Goal: Use online tool/utility: Utilize a website feature to perform a specific function

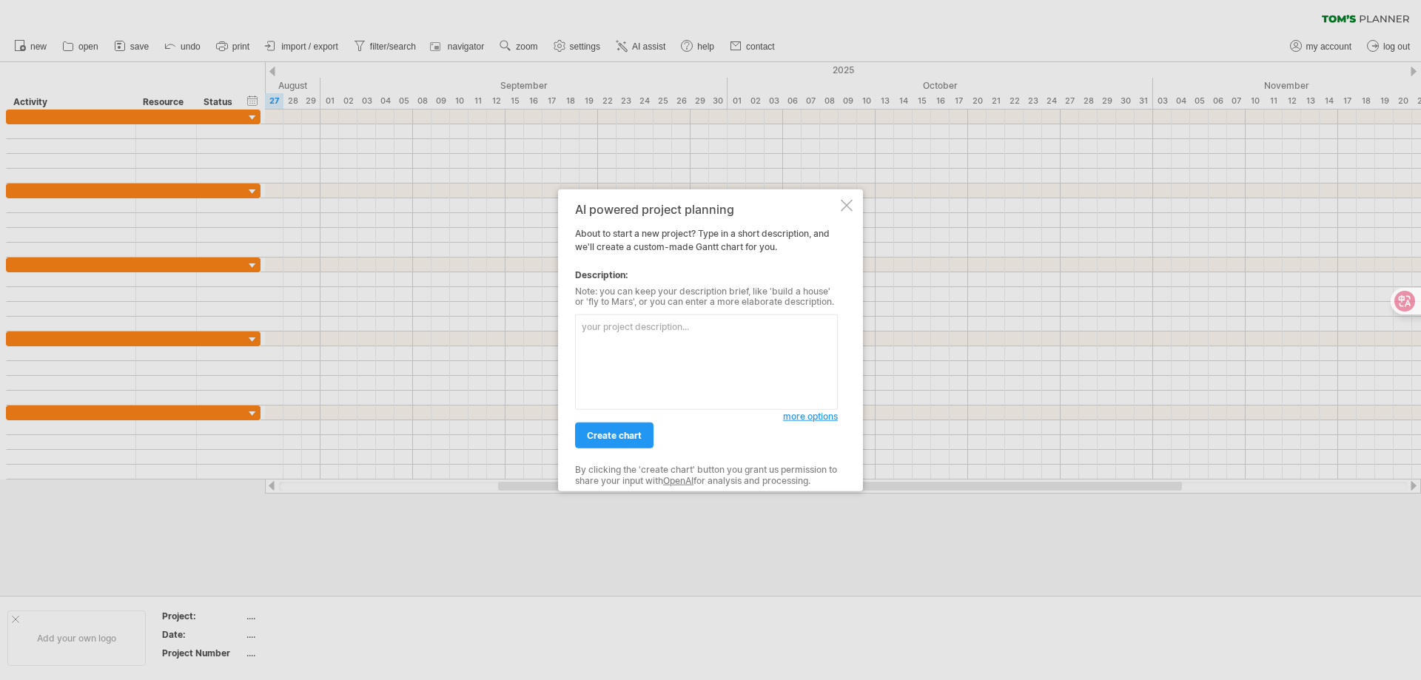
click at [711, 366] on textarea at bounding box center [706, 362] width 263 height 95
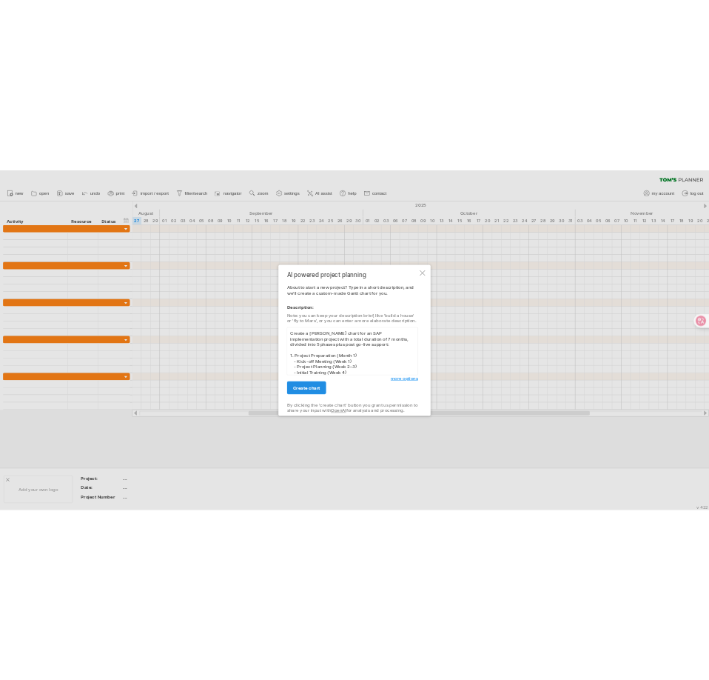
scroll to position [289, 0]
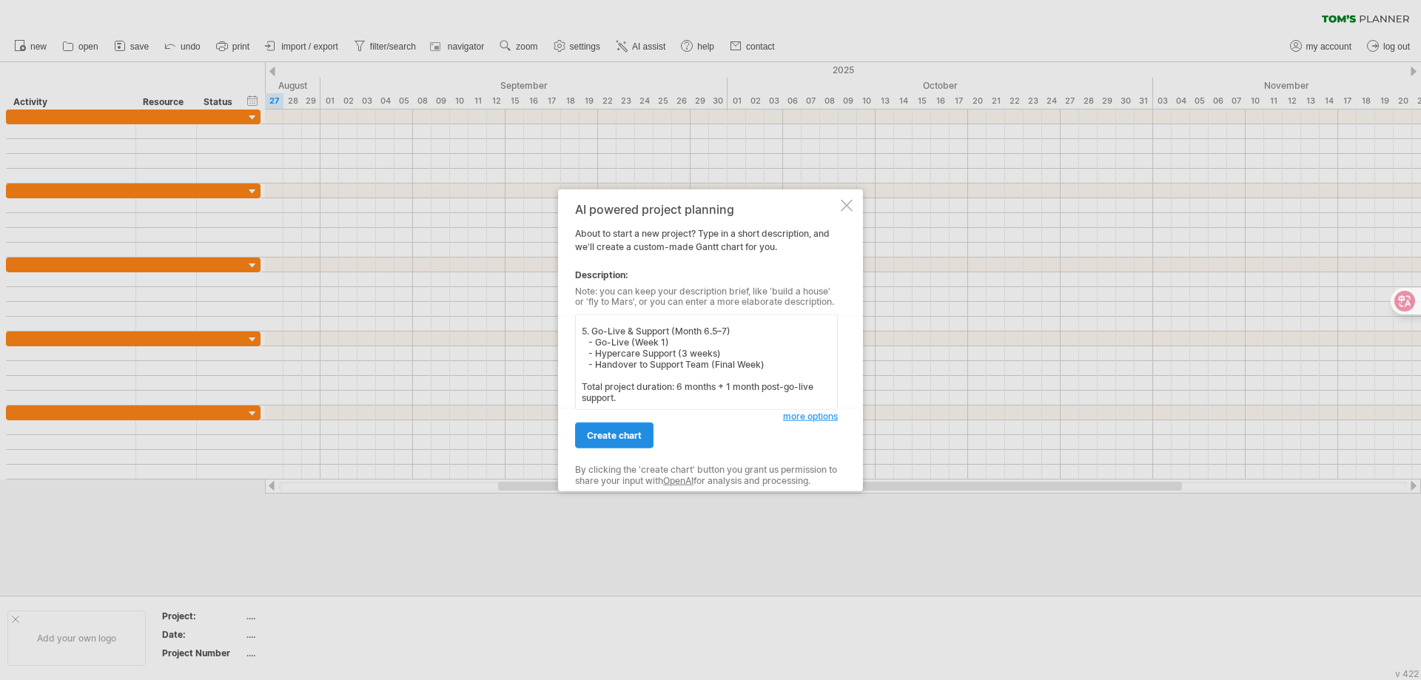
type textarea "Create a [PERSON_NAME] chart for an SAP implementation project with a total dur…"
click at [595, 437] on span "create chart" at bounding box center [614, 435] width 55 height 11
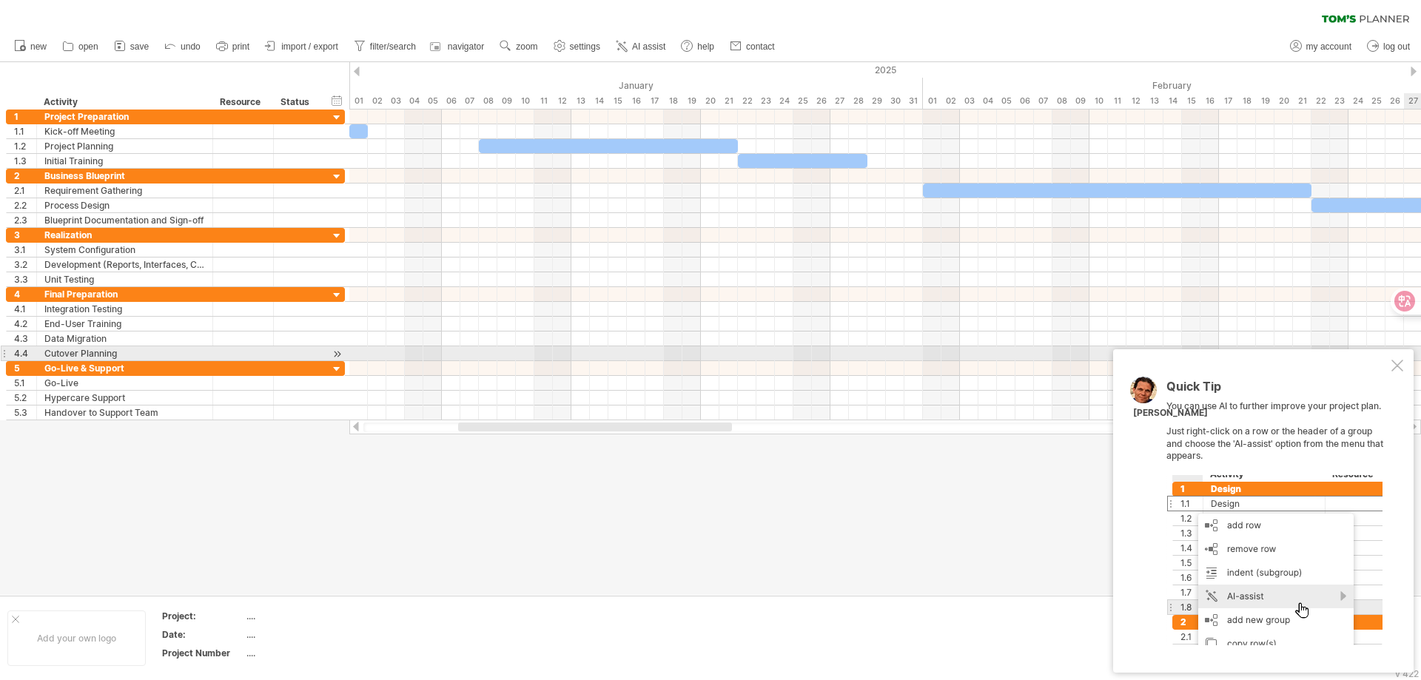
click at [1398, 360] on div at bounding box center [1398, 366] width 12 height 12
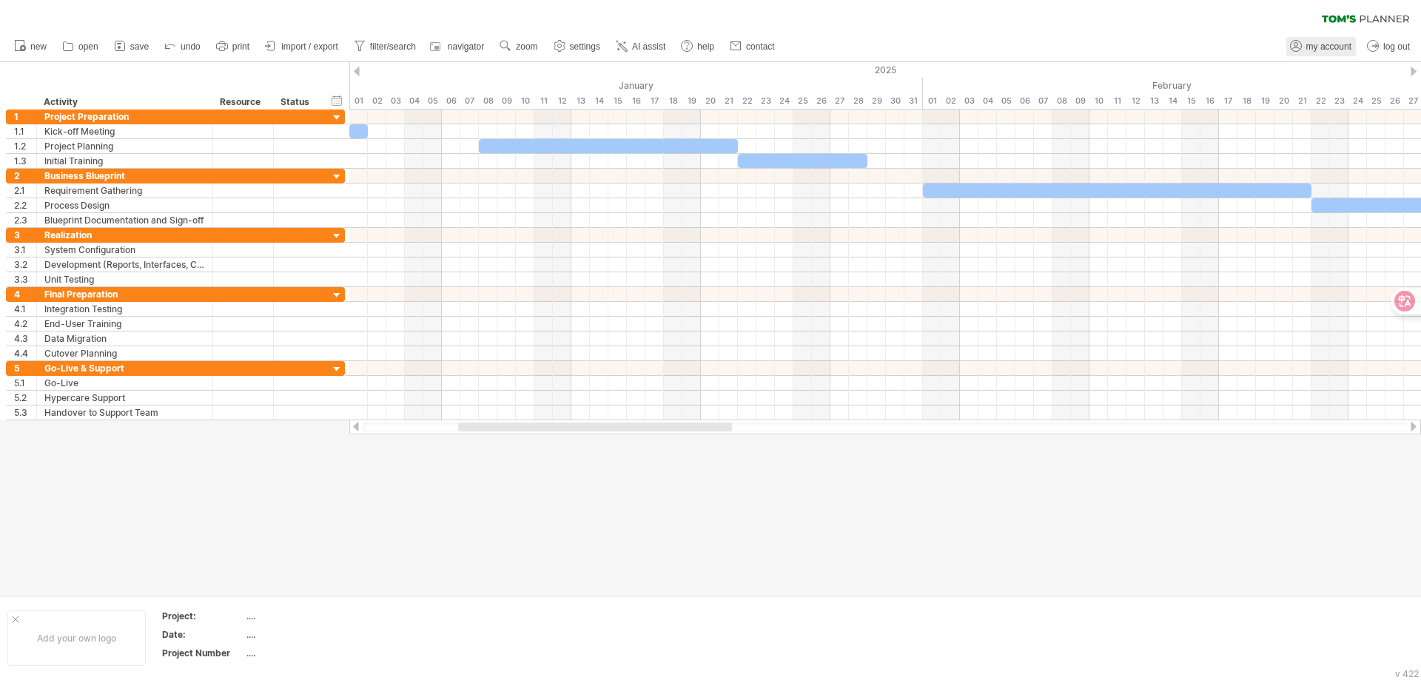
click at [1323, 48] on span "my account" at bounding box center [1328, 46] width 45 height 10
type input "**********"
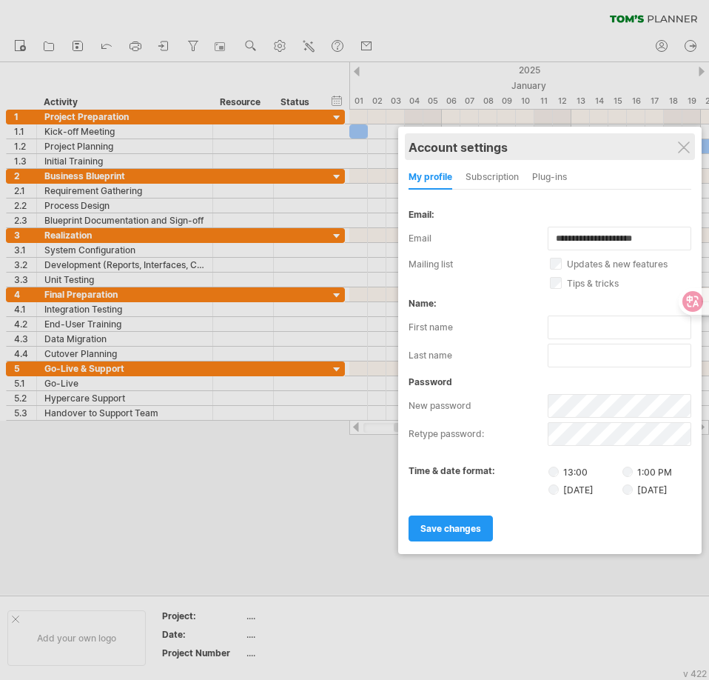
click at [676, 147] on div "Account settings" at bounding box center [550, 146] width 283 height 27
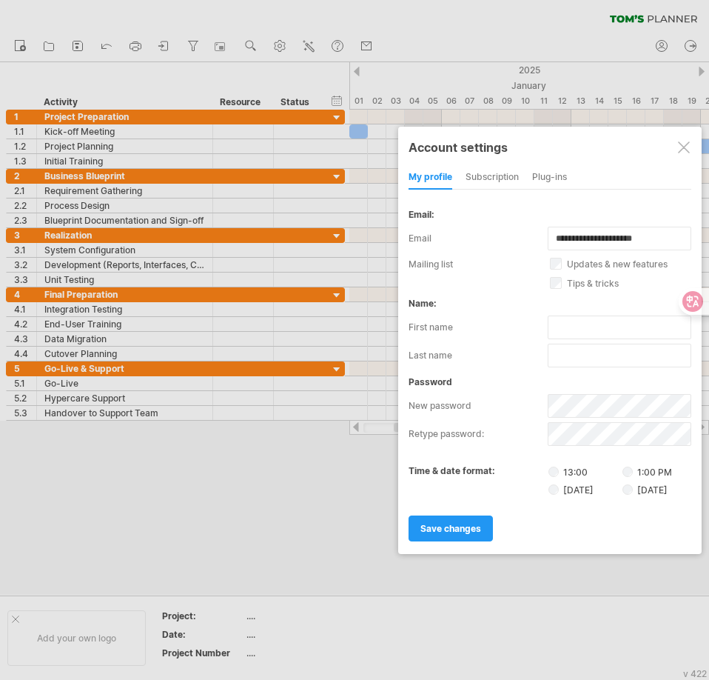
click at [685, 141] on div at bounding box center [684, 147] width 12 height 12
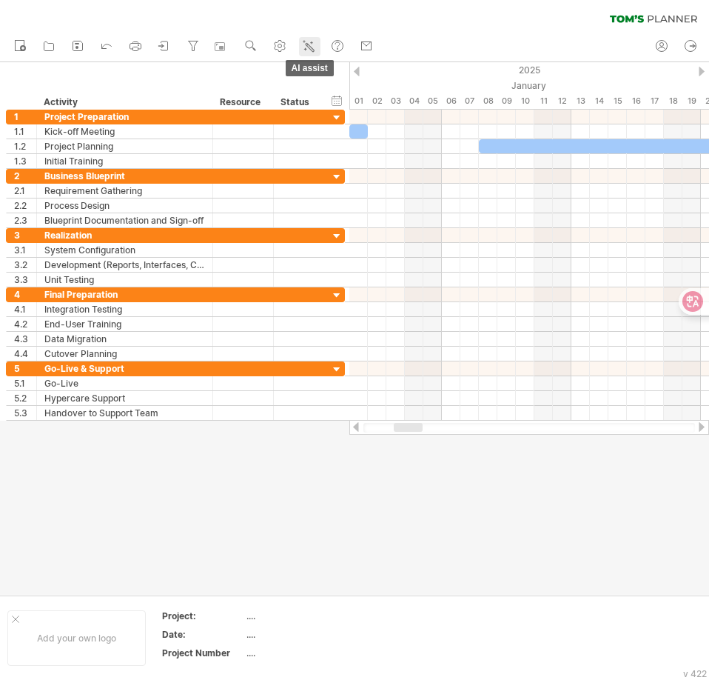
click at [305, 47] on icon at bounding box center [308, 45] width 15 height 15
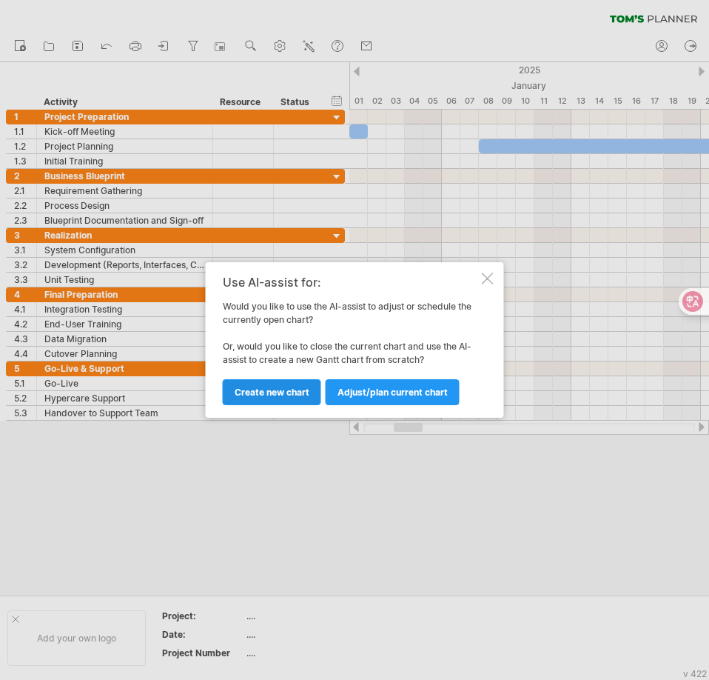
click at [298, 384] on link "Create new chart" at bounding box center [272, 392] width 98 height 26
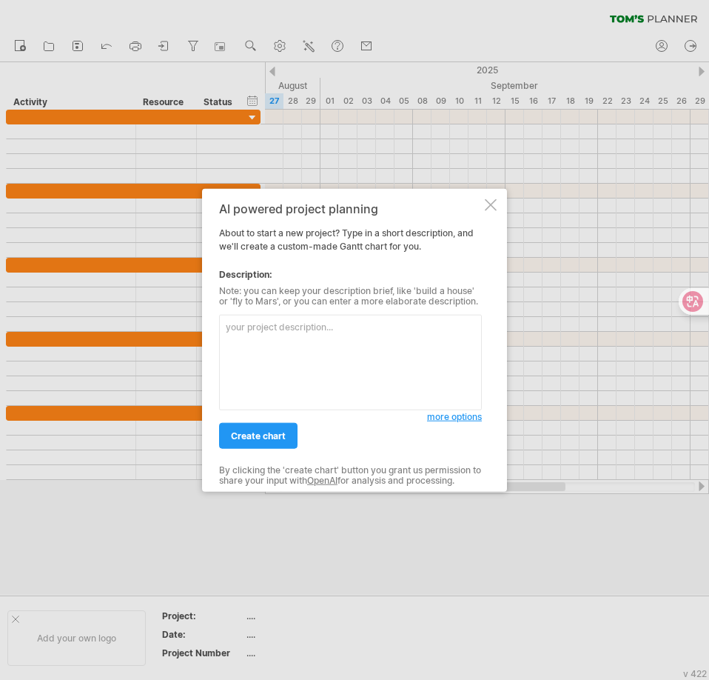
click at [335, 336] on textarea at bounding box center [350, 362] width 263 height 95
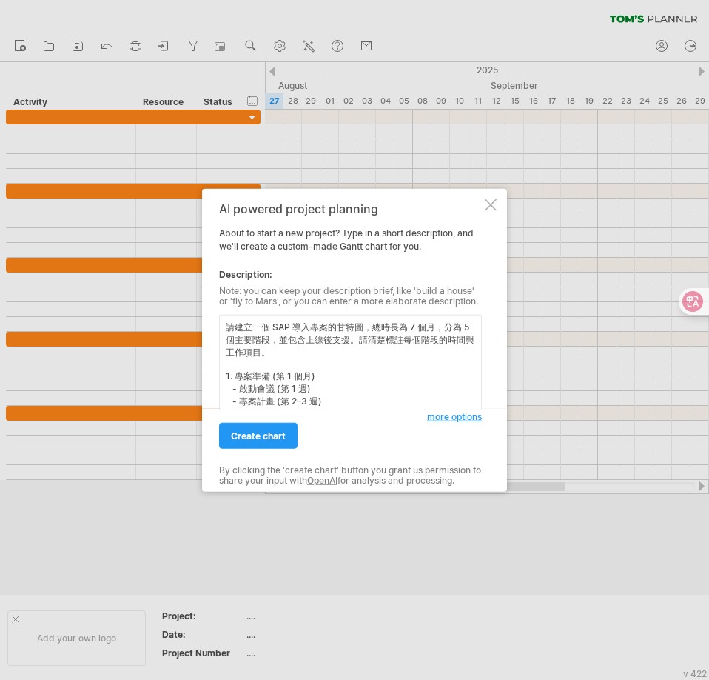
scroll to position [305, 0]
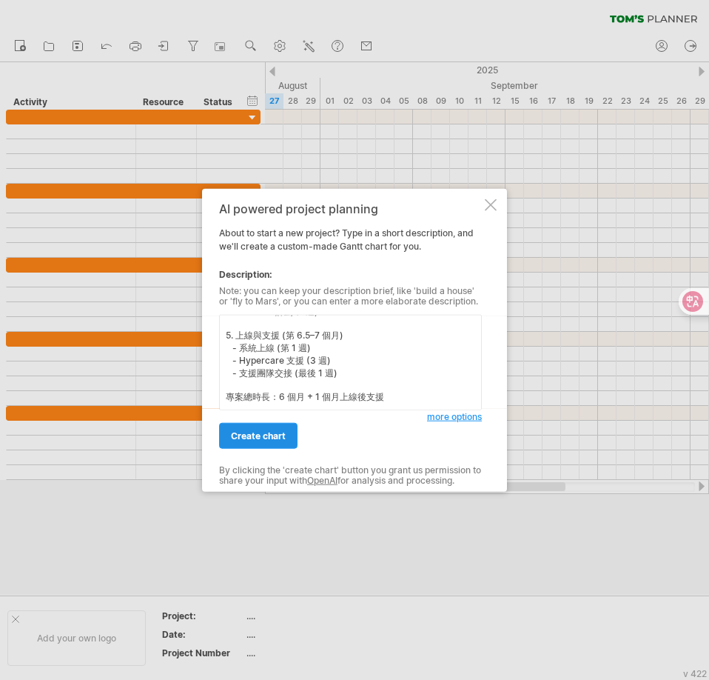
type textarea "請建立一個 SAP 導入專案的甘特圖，總時長為 7 個月，分為 5 個主要階段，並包含上線後支援。請清楚標註每個階段的時間與工作項目。 1. 專案準備 (第 …"
click at [265, 432] on span "create chart" at bounding box center [258, 435] width 55 height 11
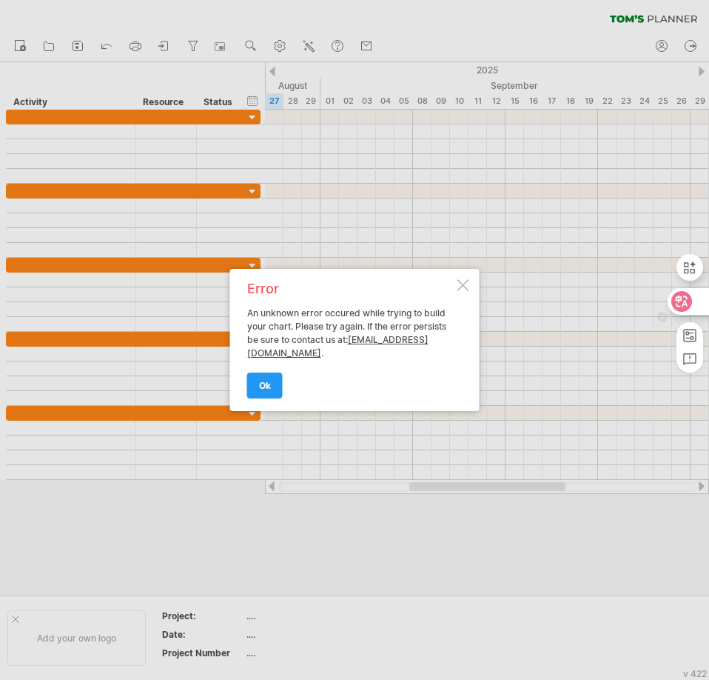
click at [695, 305] on div at bounding box center [688, 301] width 40 height 27
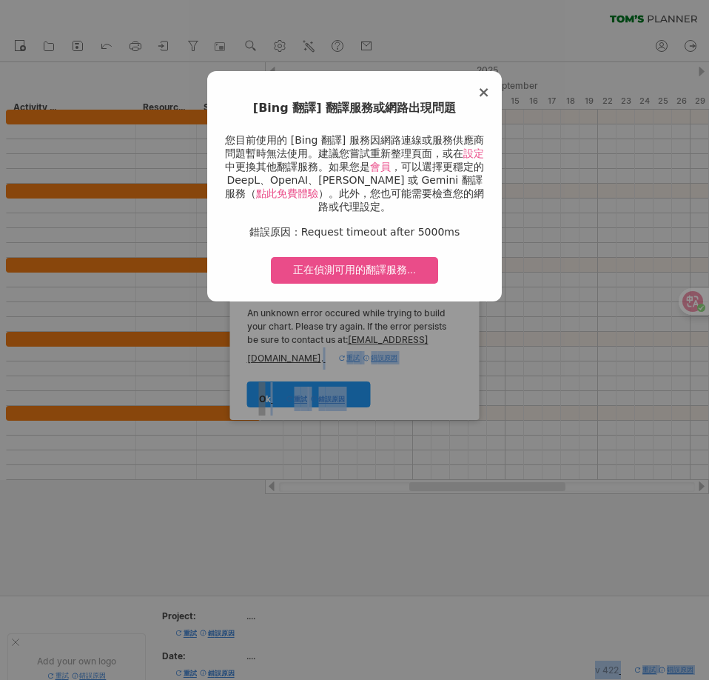
click at [491, 83] on div "× [Bing 翻譯] 翻譯服務或網路出現問題 您目前使用的 [Bing 翻譯] 服務因網路連線或服務供應商問題暫時無法使用。建議您嘗試重新整理頁面，或在 設…" at bounding box center [354, 186] width 295 height 230
click at [489, 90] on span "×" at bounding box center [483, 92] width 13 height 18
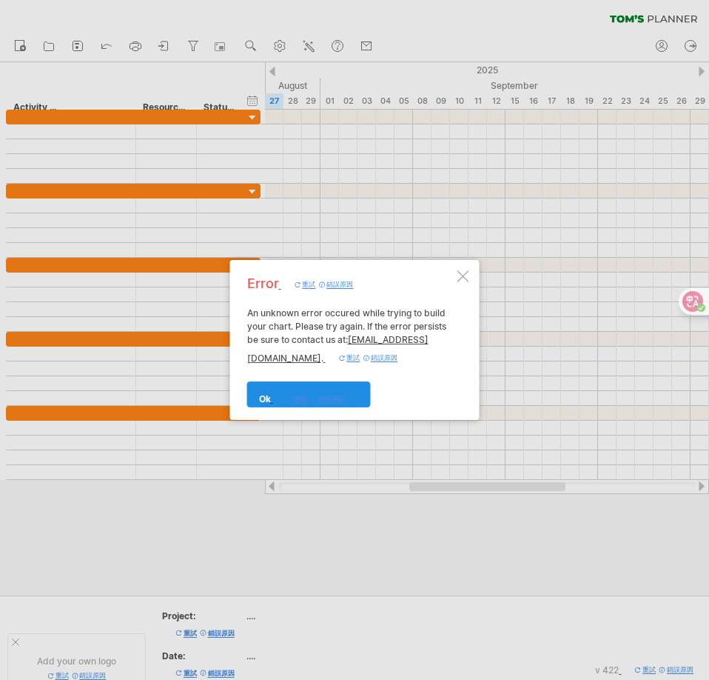
click at [275, 396] on font "重試 錯誤原因" at bounding box center [315, 398] width 88 height 11
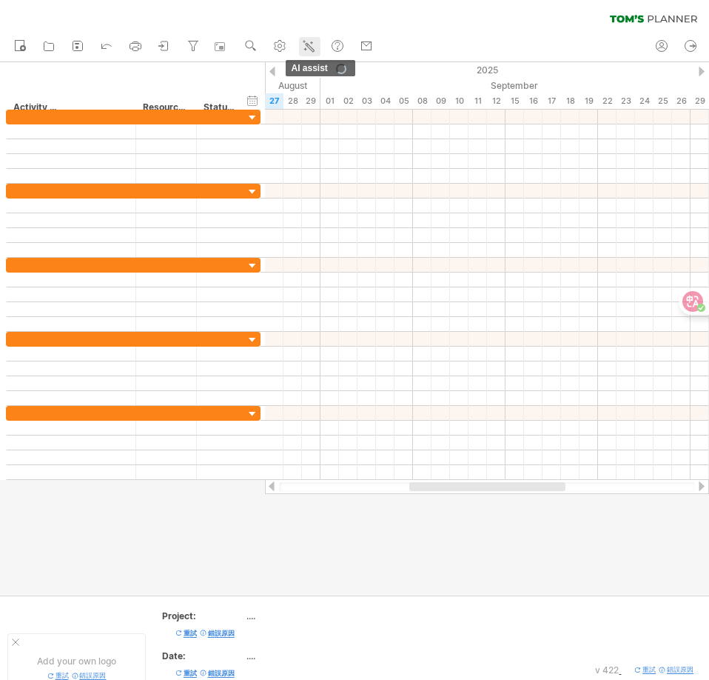
click at [306, 43] on icon at bounding box center [308, 45] width 15 height 15
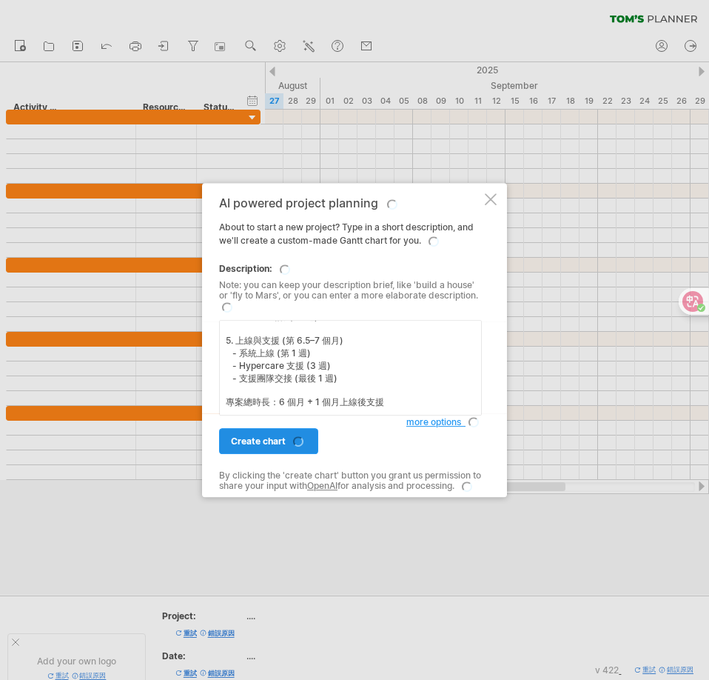
type textarea "請建立一個 SAP 導入專案的甘特圖，總時長為 7 個月，分為 5 個主要階段，並包含上線後支援。請清楚標註每個階段的時間與工作項目。 1. 專案準備 (第 …"
click at [261, 435] on span "create chart" at bounding box center [269, 440] width 76 height 11
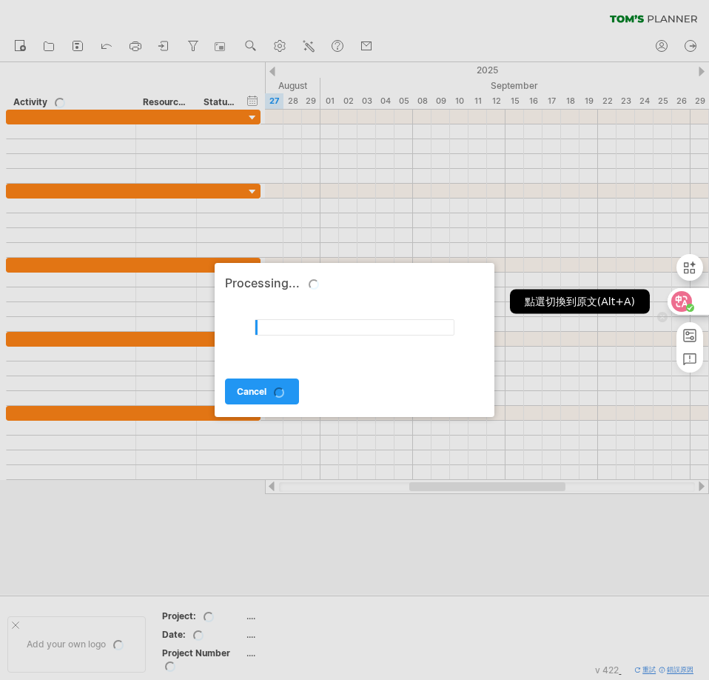
click at [691, 302] on icon at bounding box center [681, 301] width 21 height 21
